Goal: Find contact information: Find contact information

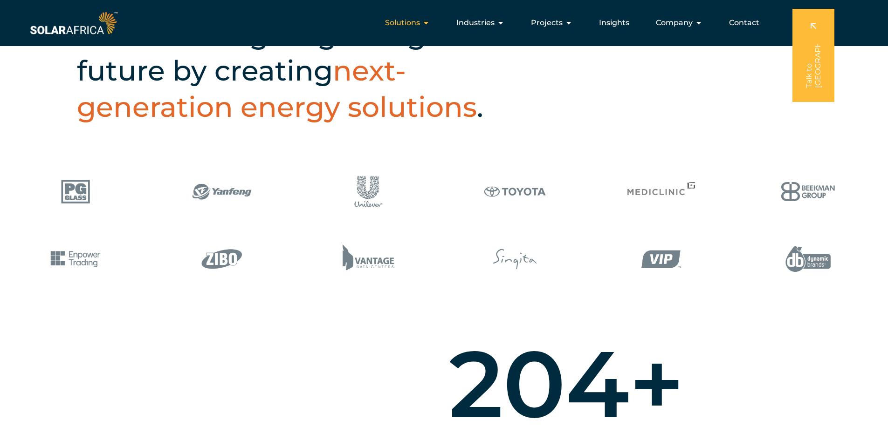
click at [415, 24] on span "Solutions" at bounding box center [402, 22] width 35 height 11
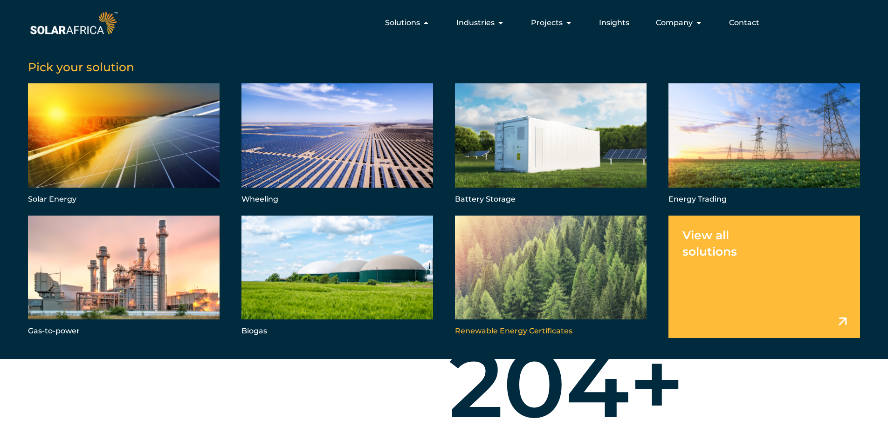
scroll to position [419, 0]
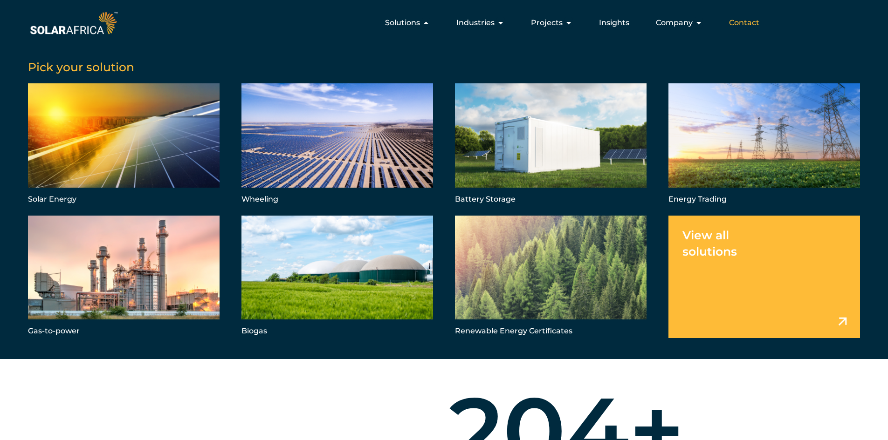
click at [752, 25] on span "Contact" at bounding box center [744, 22] width 30 height 11
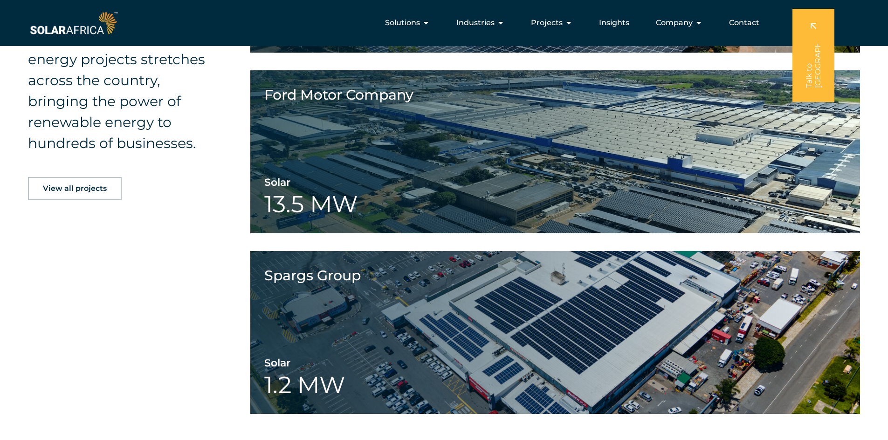
scroll to position [1178, 0]
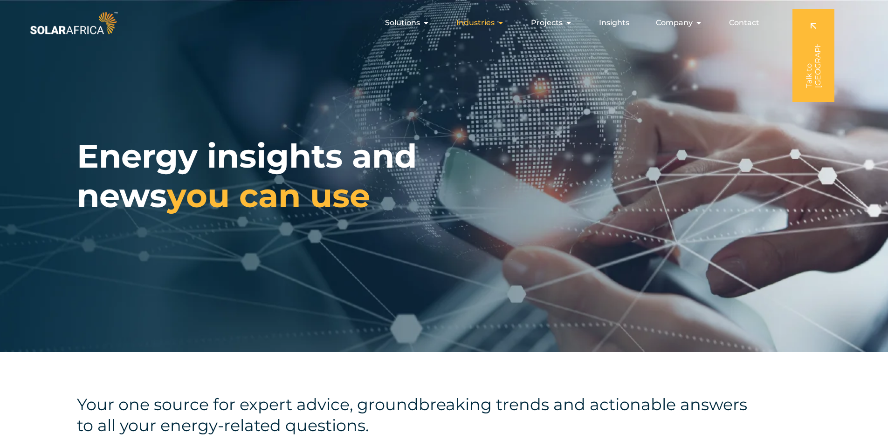
click at [482, 24] on span "Industries" at bounding box center [475, 22] width 38 height 11
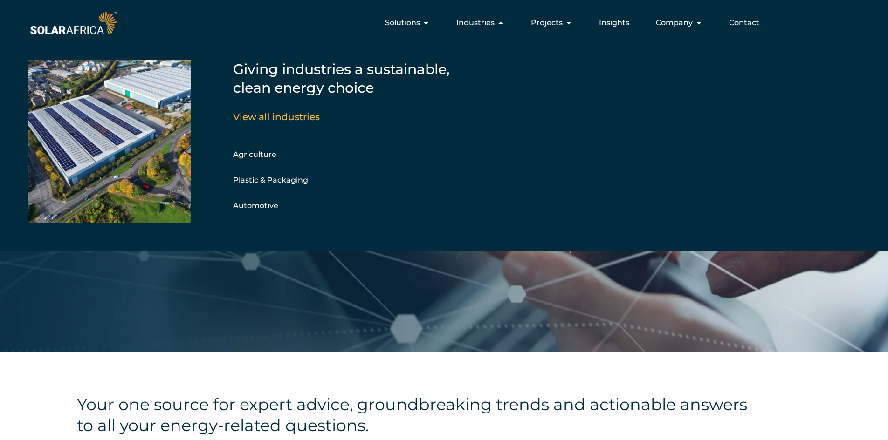
click at [225, 276] on div "Energy insights and news you can use" at bounding box center [444, 176] width 888 height 352
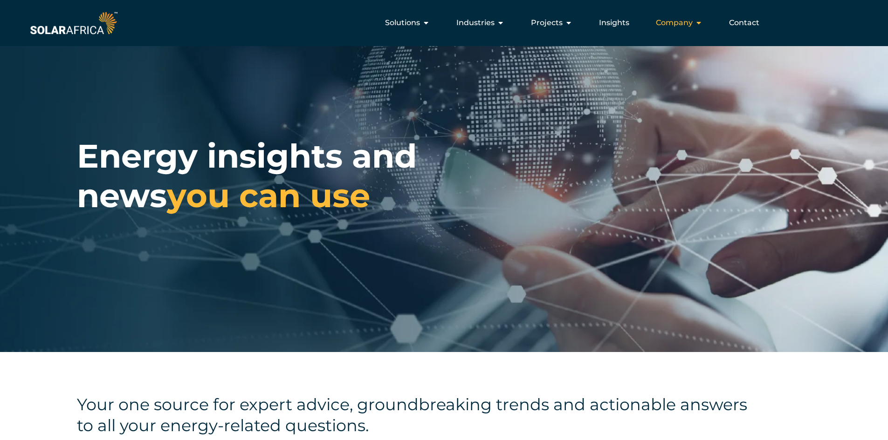
click at [683, 17] on span "Company" at bounding box center [674, 22] width 37 height 11
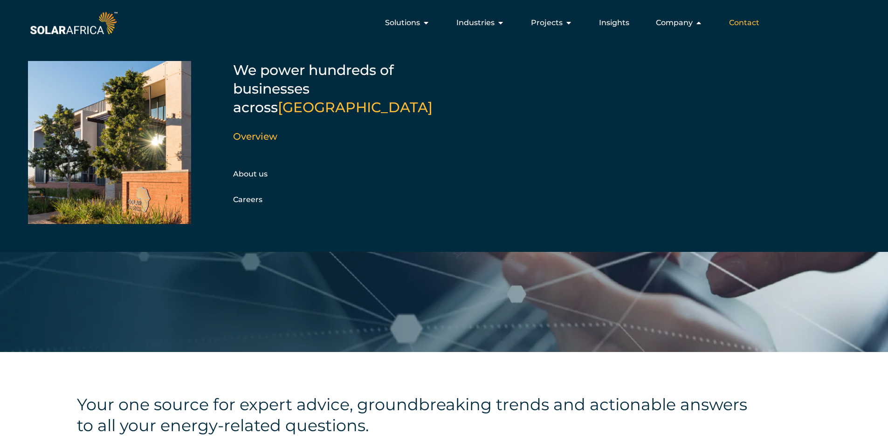
click at [742, 26] on span "Contact" at bounding box center [744, 22] width 30 height 11
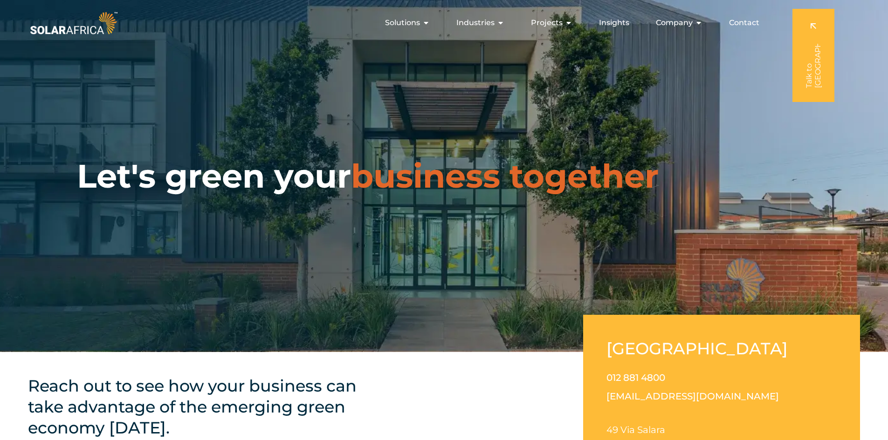
click at [753, 25] on span "Contact" at bounding box center [744, 22] width 30 height 11
click at [752, 25] on span "Contact" at bounding box center [744, 22] width 30 height 11
click at [740, 20] on span "Contact" at bounding box center [744, 22] width 30 height 11
